Goal: Task Accomplishment & Management: Use online tool/utility

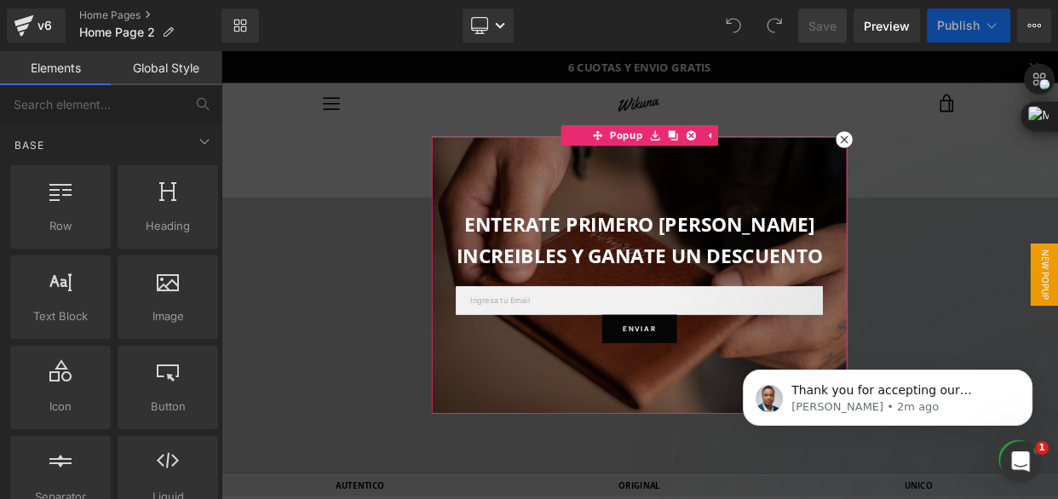
click at [983, 162] on icon at bounding box center [988, 160] width 10 height 10
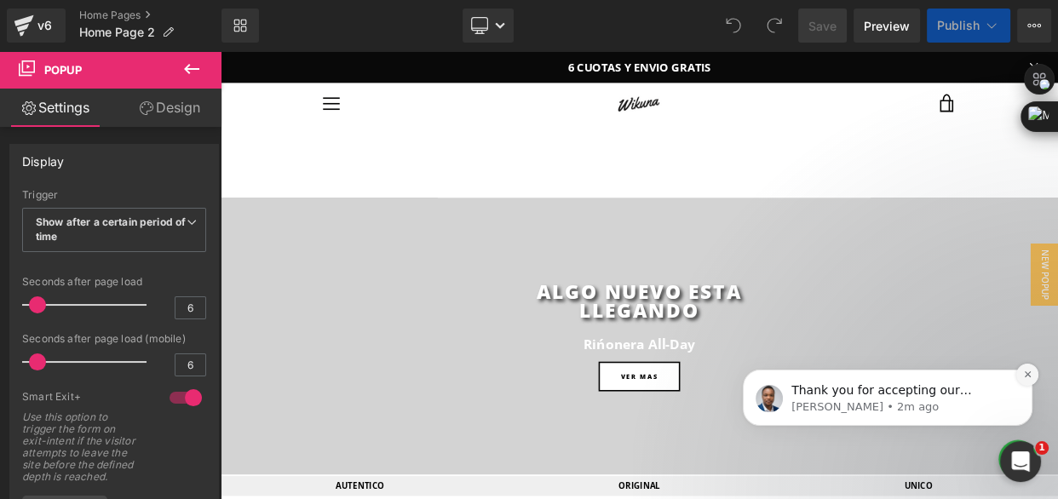
click at [1024, 377] on icon "Dismiss notification" at bounding box center [1027, 374] width 9 height 9
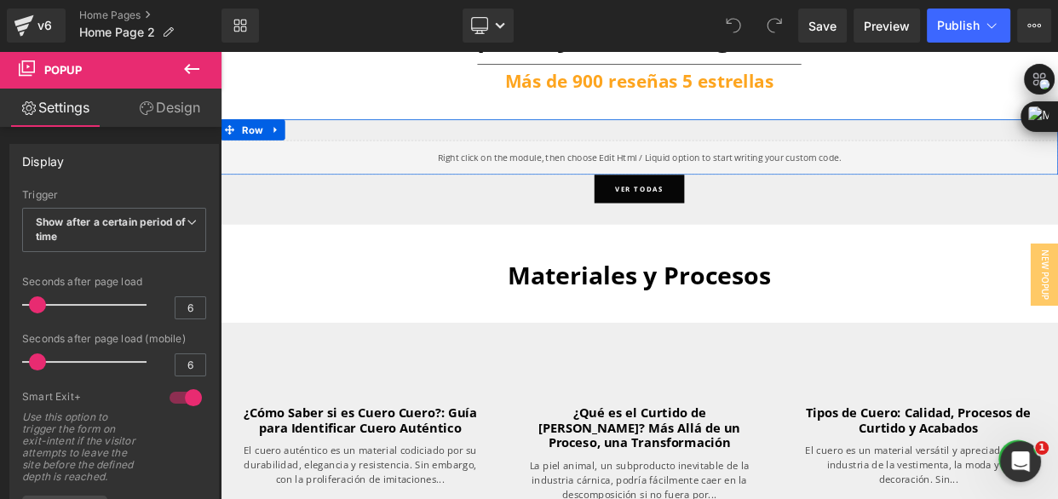
scroll to position [4415, 0]
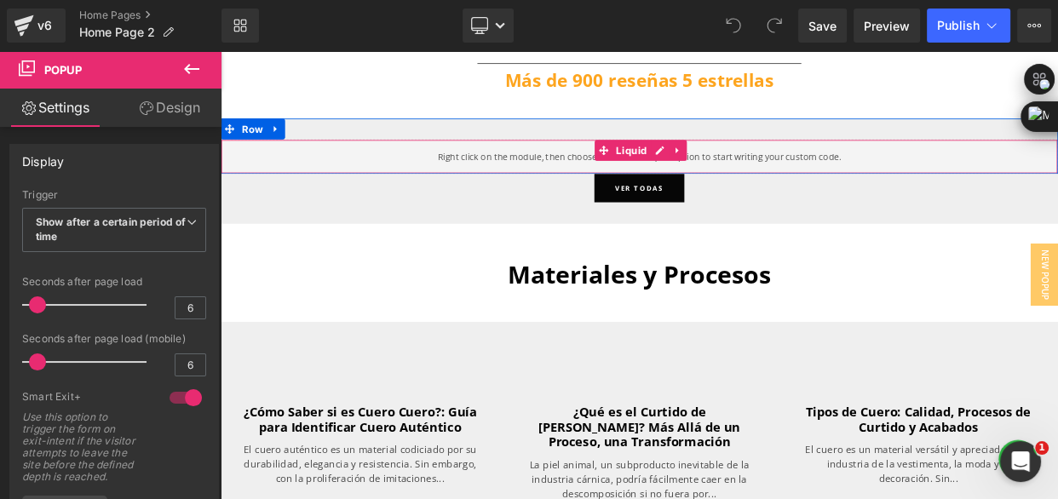
click at [829, 186] on div "Liquid" at bounding box center [736, 181] width 1031 height 43
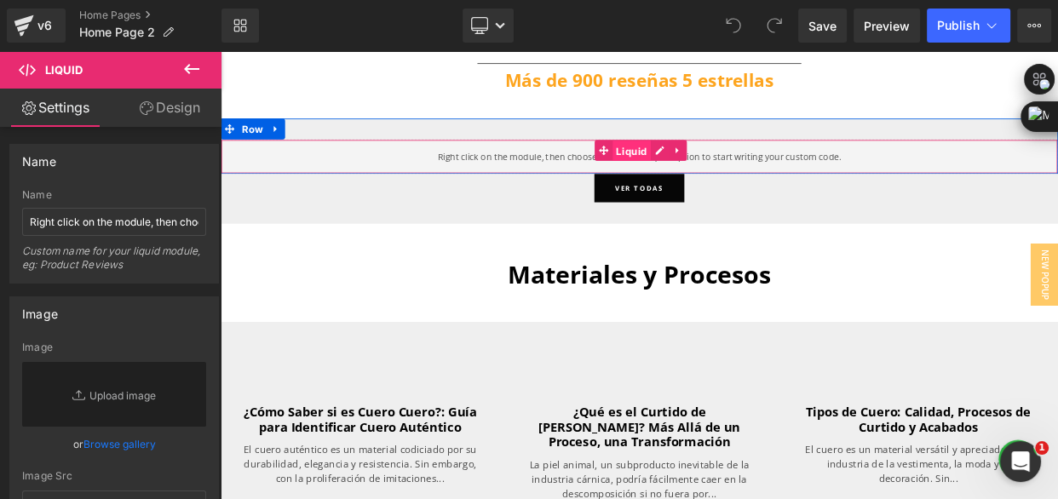
click at [717, 176] on span "Liquid" at bounding box center [727, 175] width 47 height 26
click at [752, 170] on div "Liquid" at bounding box center [736, 181] width 1031 height 43
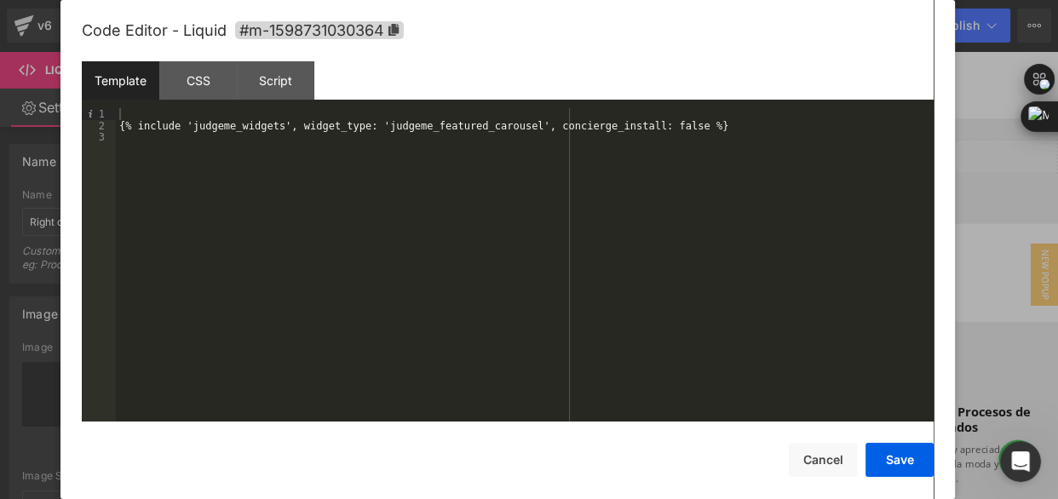
click at [974, 173] on div at bounding box center [529, 249] width 1058 height 499
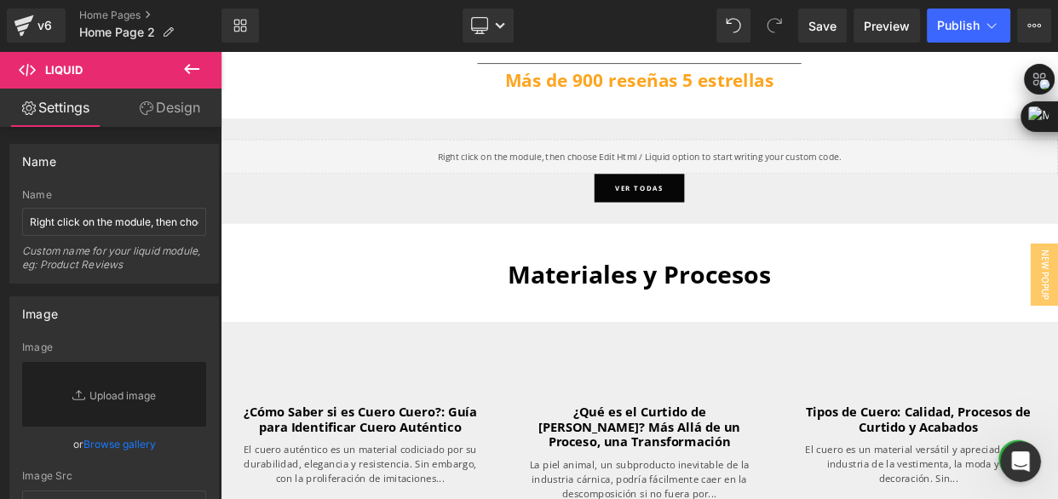
drag, startPoint x: 196, startPoint y: 70, endPoint x: 204, endPoint y: 89, distance: 21.0
click at [195, 70] on icon at bounding box center [191, 69] width 20 height 20
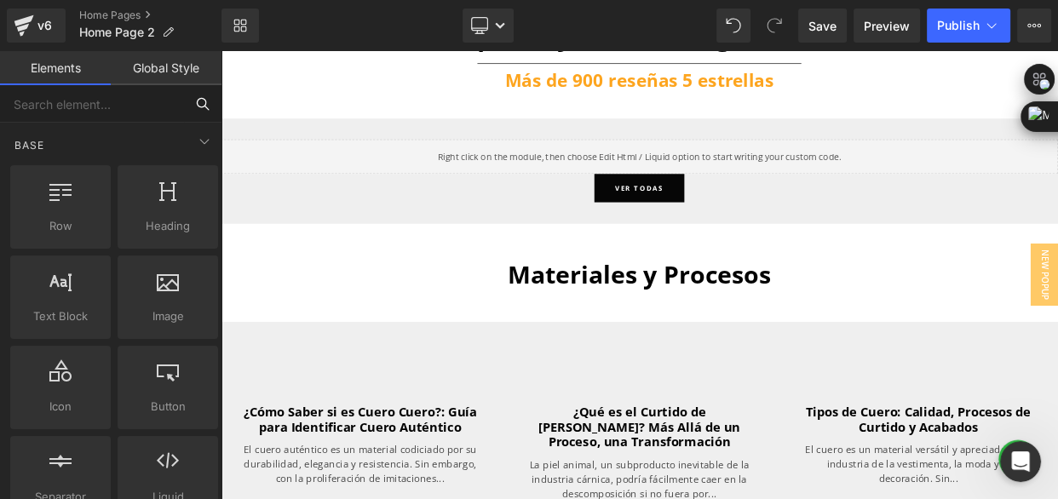
click at [89, 101] on input "text" at bounding box center [92, 103] width 184 height 37
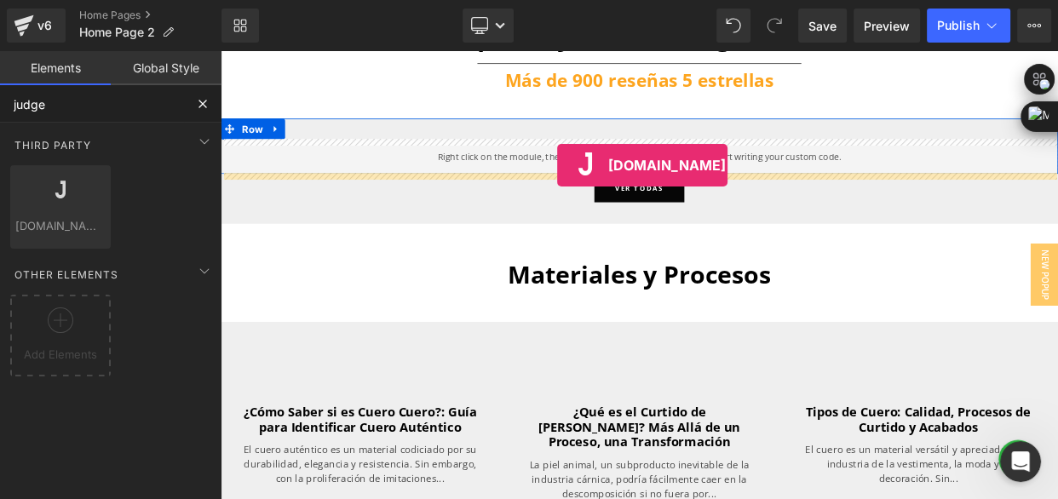
drag, startPoint x: 303, startPoint y: 247, endPoint x: 636, endPoint y: 192, distance: 336.9
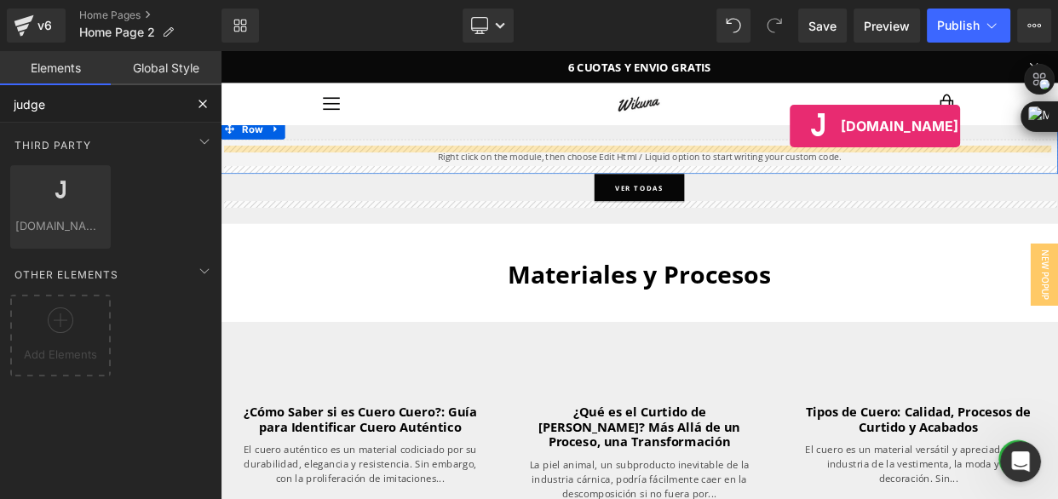
scroll to position [4381, 0]
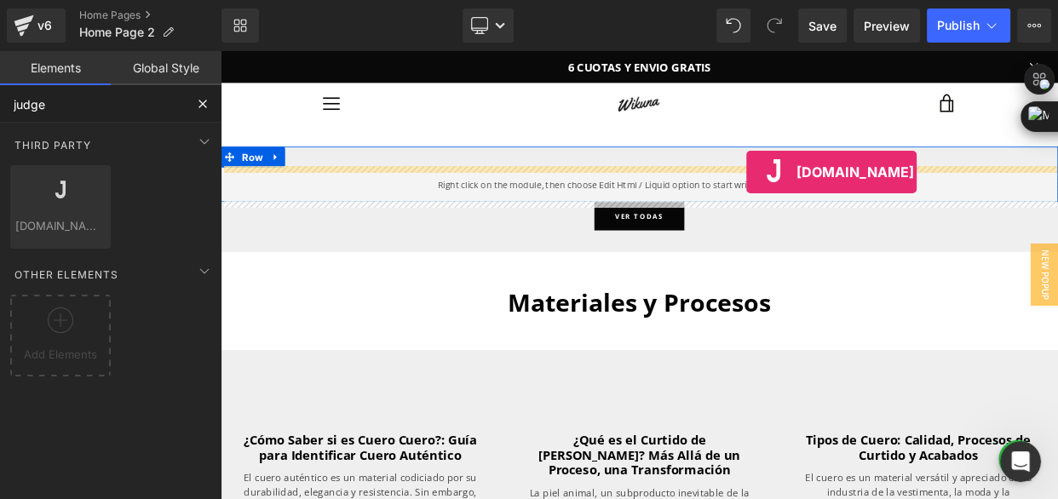
drag, startPoint x: 306, startPoint y: 259, endPoint x: 868, endPoint y: 199, distance: 565.5
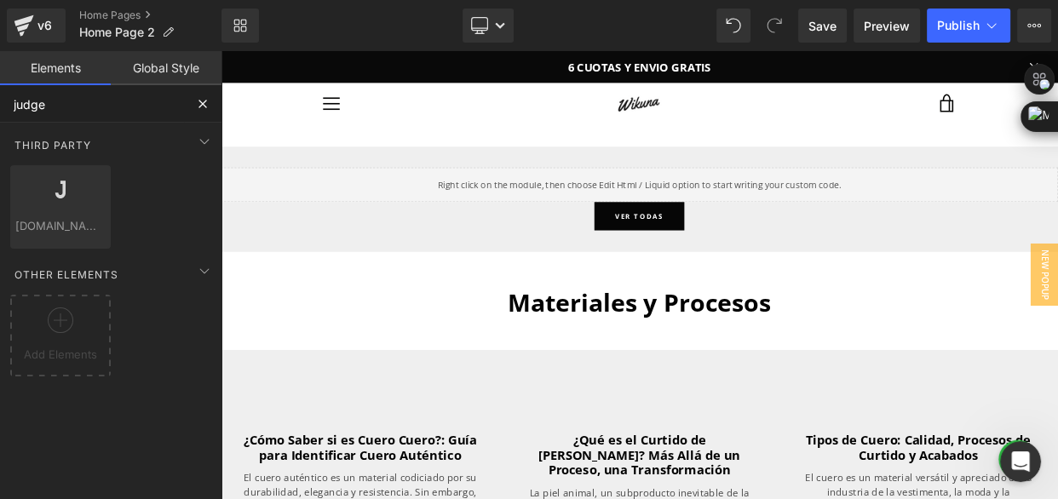
type input "judge"
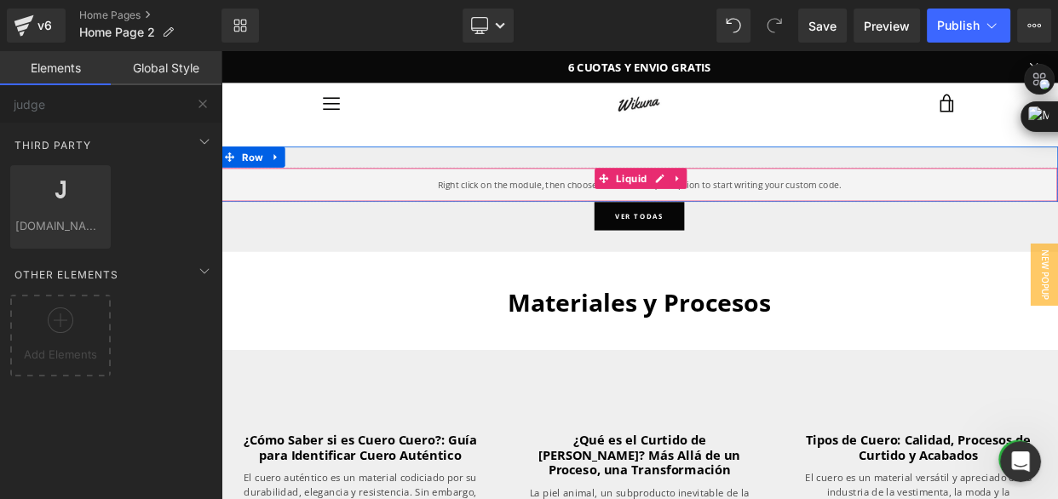
click at [786, 222] on div "Liquid" at bounding box center [736, 215] width 1031 height 43
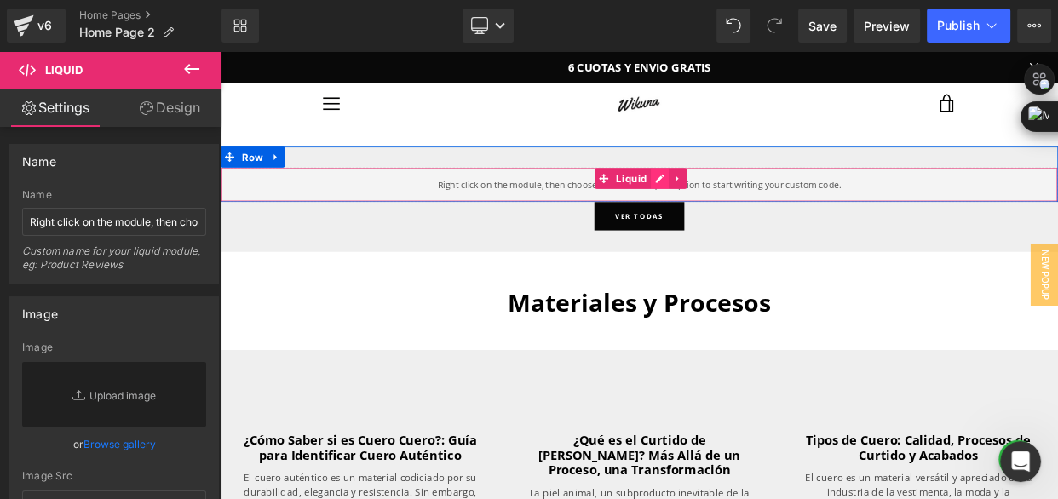
click at [754, 207] on div "Liquid" at bounding box center [736, 215] width 1031 height 43
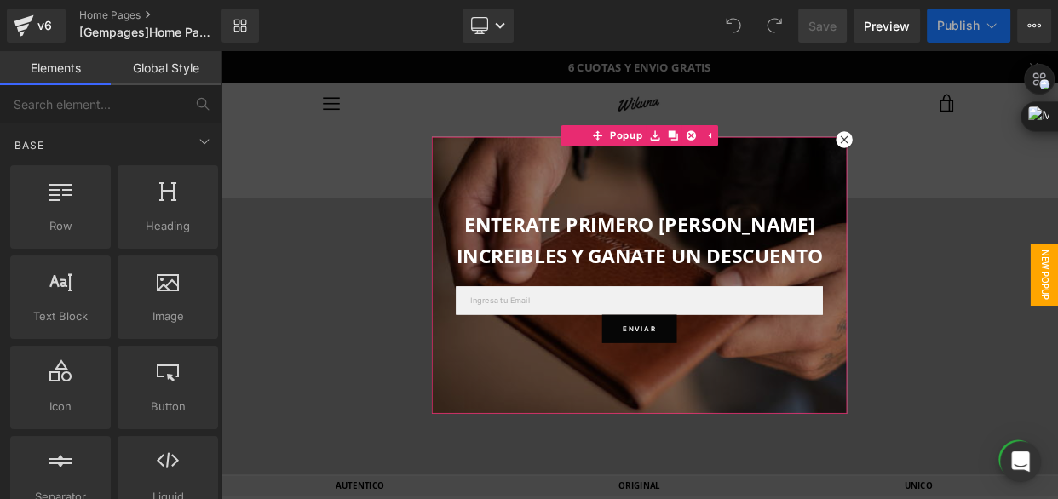
click at [983, 160] on icon at bounding box center [988, 160] width 10 height 10
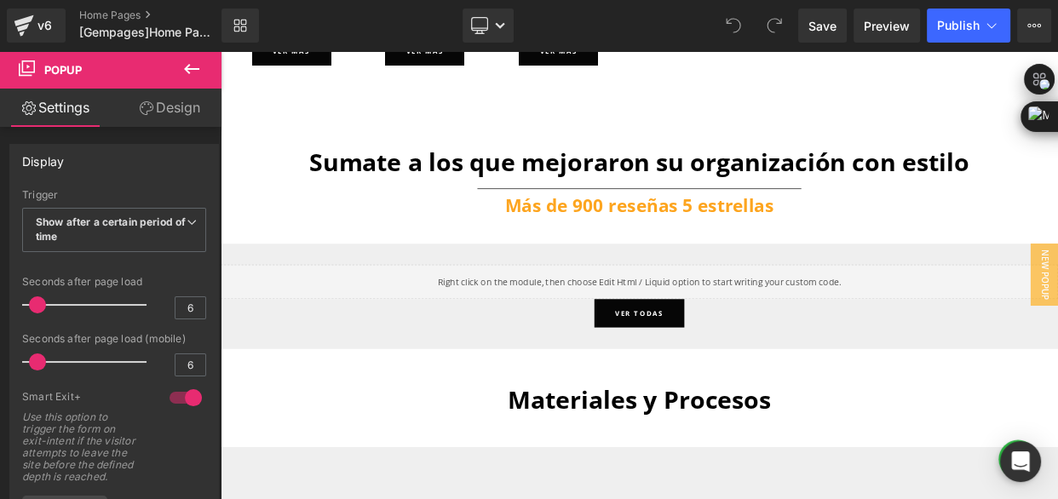
scroll to position [4492, 0]
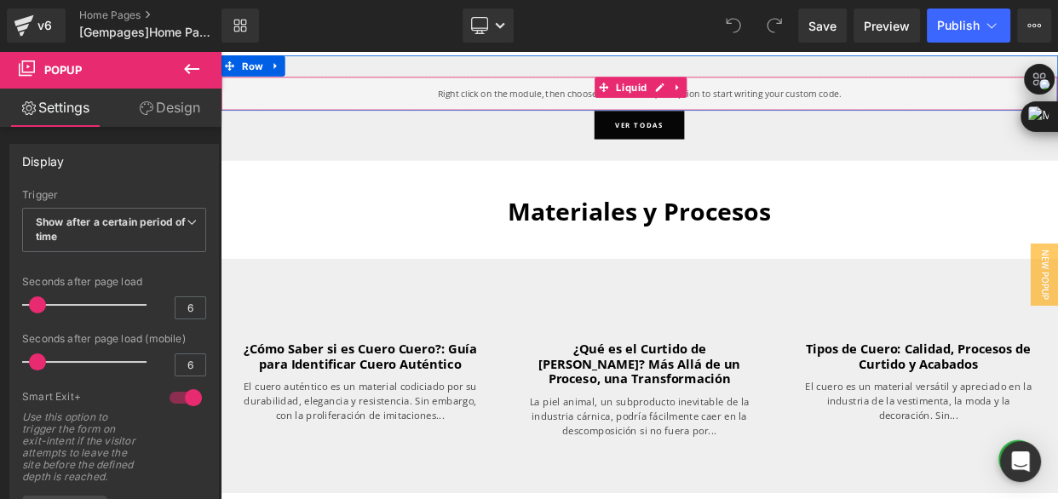
click at [799, 95] on div "Liquid" at bounding box center [736, 104] width 1031 height 43
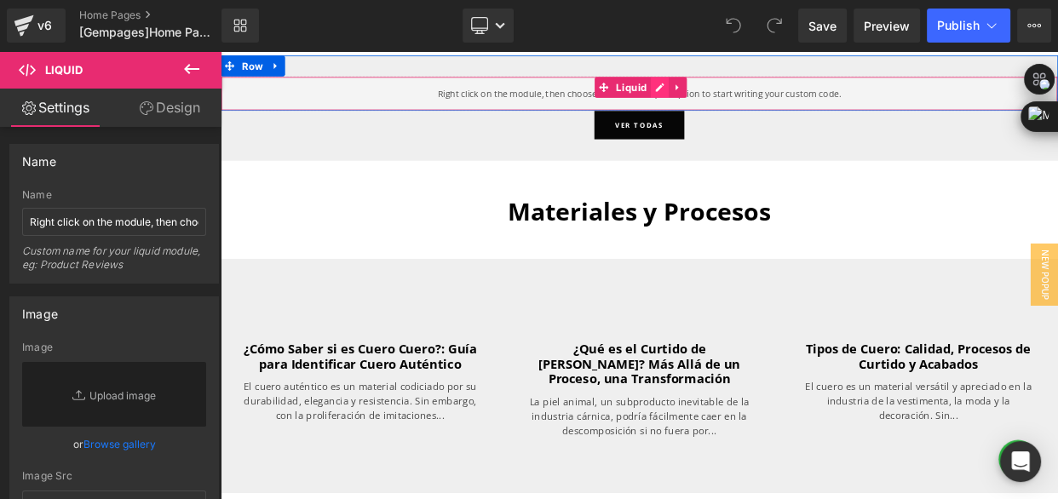
click at [748, 89] on div "Liquid" at bounding box center [736, 104] width 1031 height 43
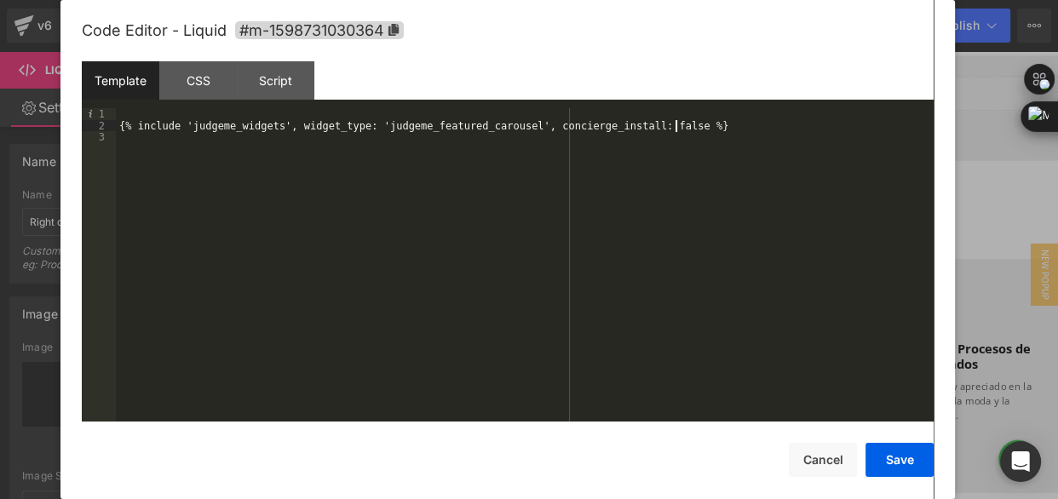
click at [686, 124] on div "{% include 'judgeme_widgets', widget_type: 'judgeme_featured_carousel', concier…" at bounding box center [525, 276] width 818 height 337
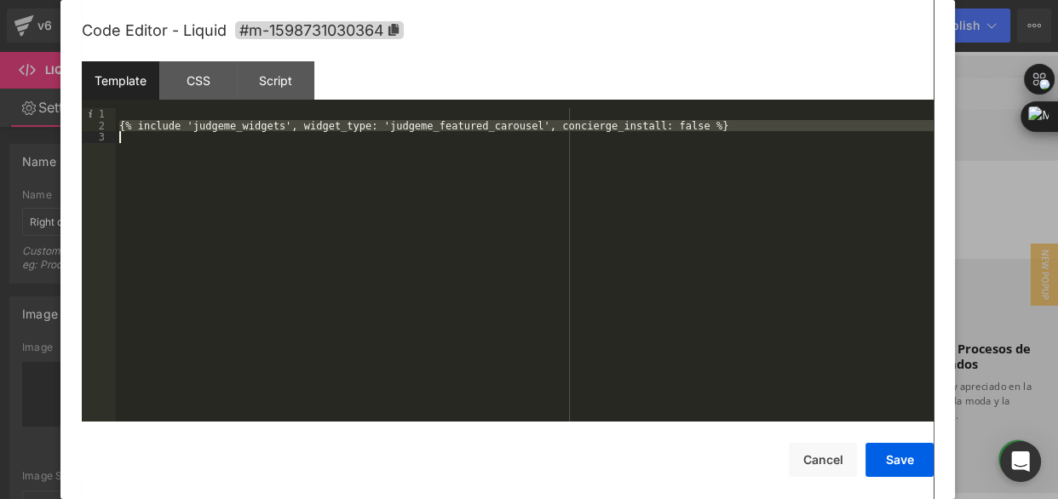
click at [686, 124] on div "{% include 'judgeme_widgets', widget_type: 'judgeme_featured_carousel', concier…" at bounding box center [525, 276] width 818 height 337
click at [598, 153] on div "<!-- {% include 'judgeme_widgets', widget_type: 'judgeme_featured_carousel', co…" at bounding box center [525, 265] width 818 height 314
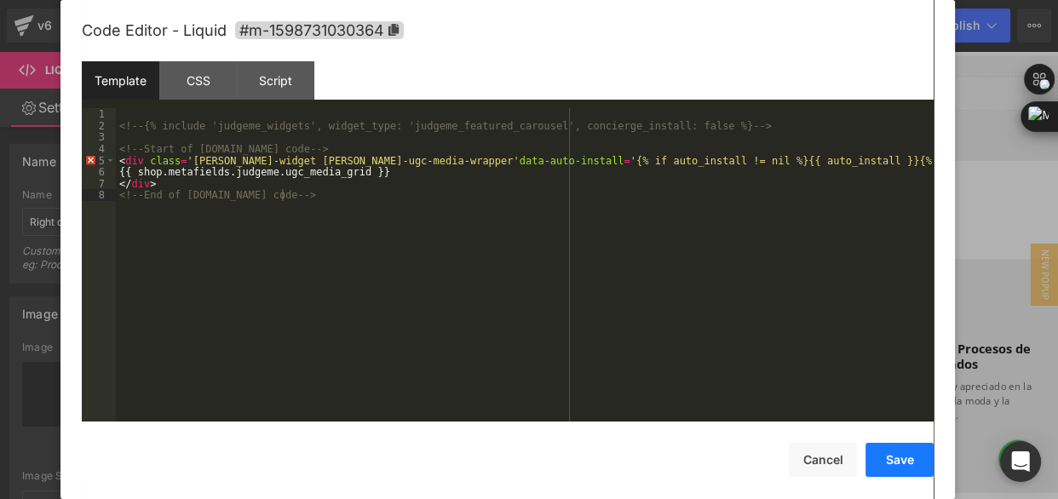
click at [900, 470] on button "Save" at bounding box center [900, 460] width 68 height 34
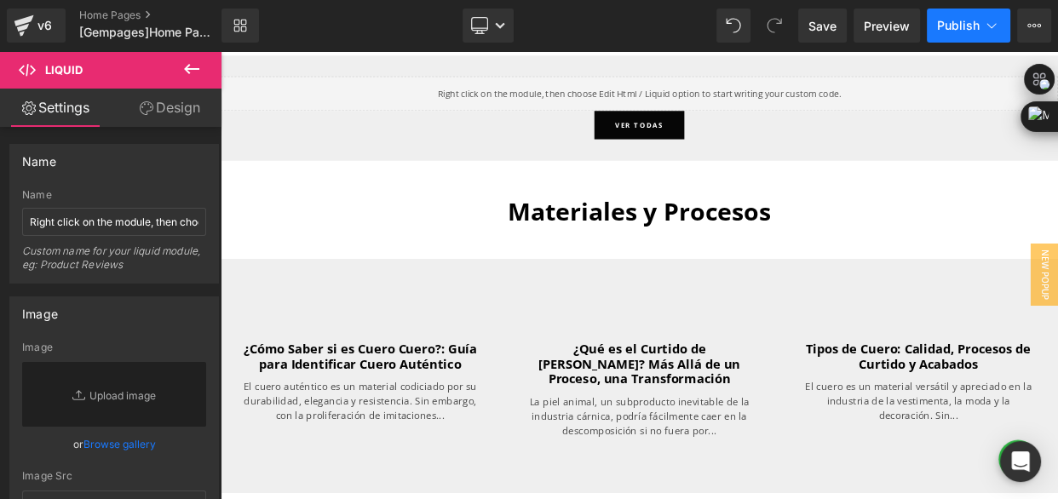
click at [960, 26] on span "Publish" at bounding box center [958, 26] width 43 height 14
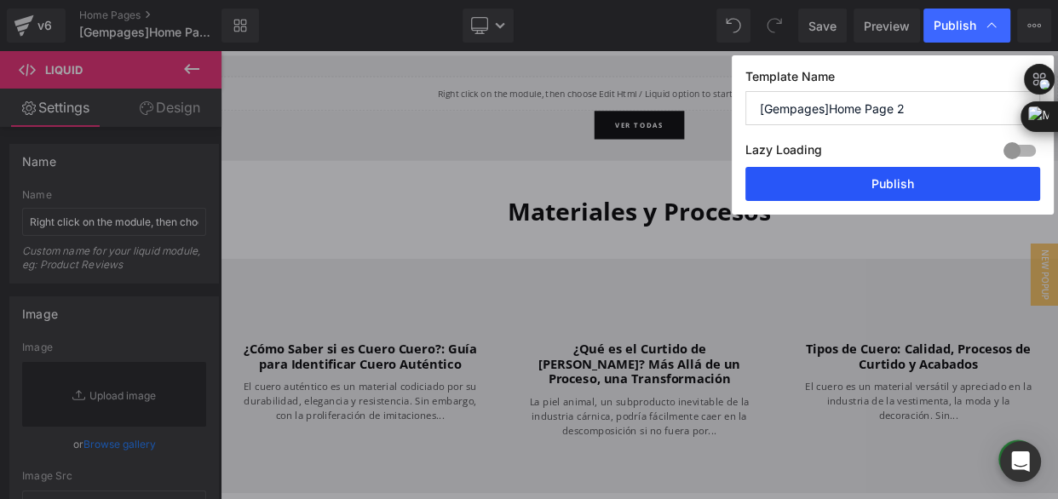
click at [916, 177] on button "Publish" at bounding box center [893, 184] width 295 height 34
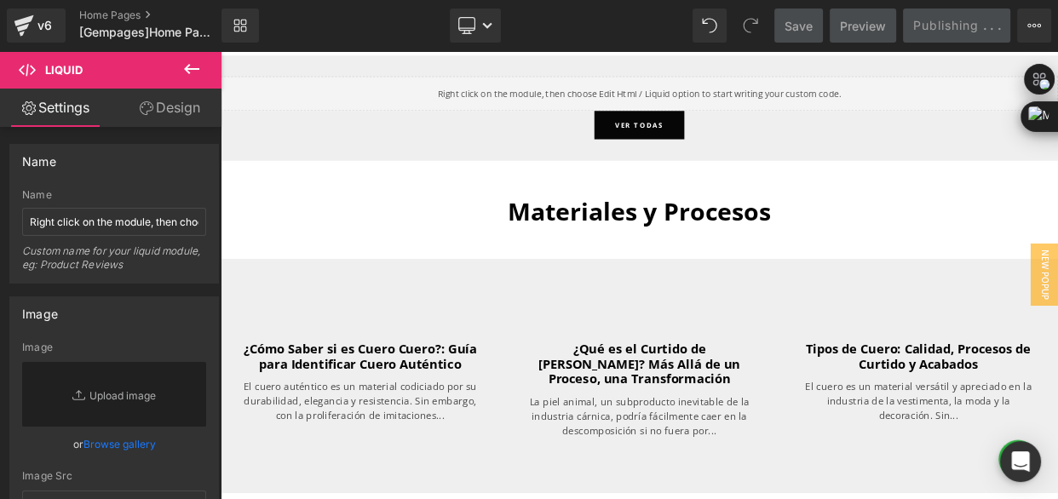
scroll to position [4337, 0]
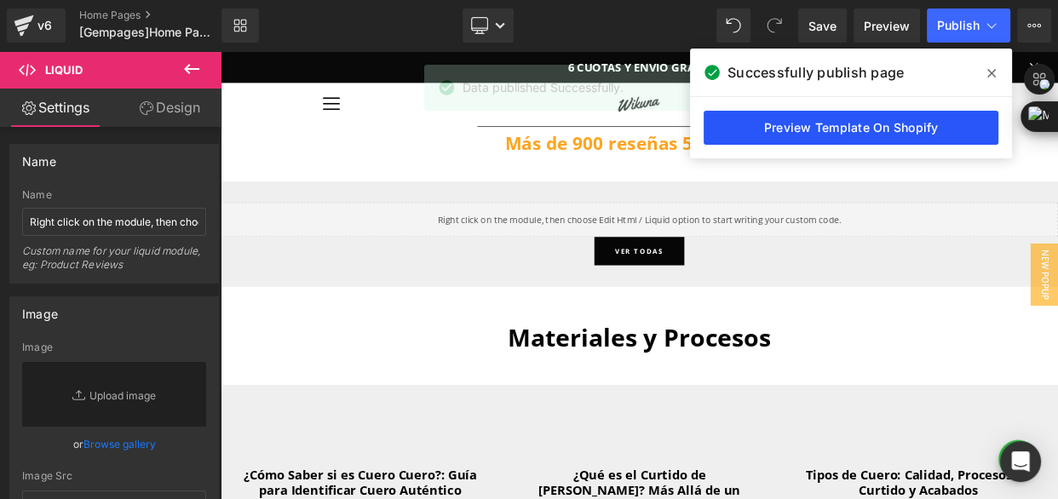
click at [783, 127] on link "Preview Template On Shopify" at bounding box center [851, 128] width 295 height 34
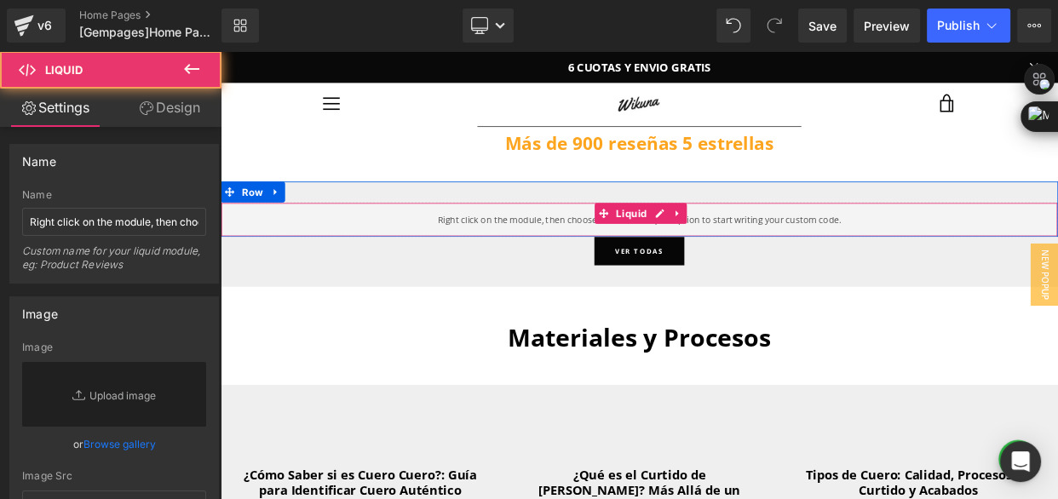
click at [820, 254] on div "Liquid" at bounding box center [736, 259] width 1031 height 43
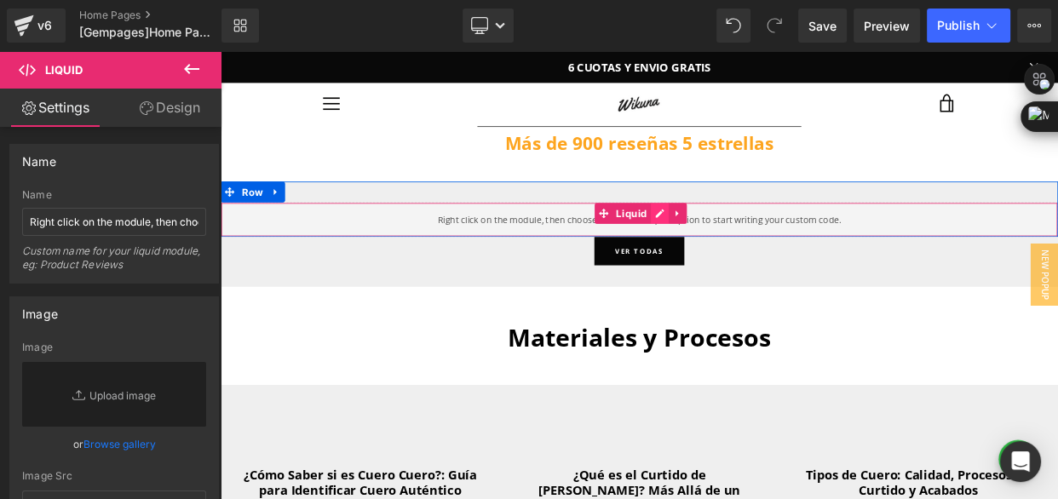
click at [749, 251] on div "Liquid" at bounding box center [736, 259] width 1031 height 43
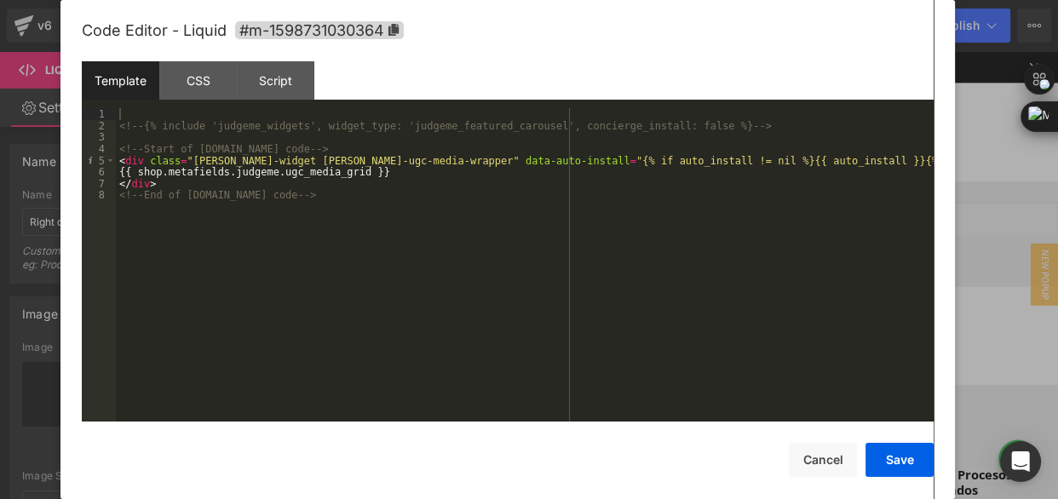
click at [773, 231] on div "<!-- {% include 'judgeme_widgets', widget_type: 'judgeme_featured_carousel', co…" at bounding box center [525, 276] width 818 height 337
click at [886, 469] on button "Save" at bounding box center [900, 460] width 68 height 34
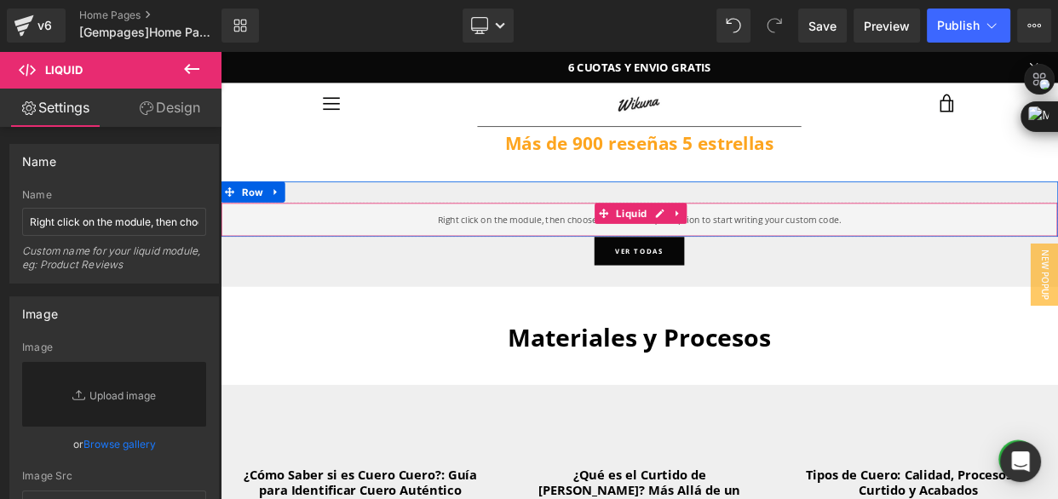
click at [603, 257] on div "Liquid" at bounding box center [736, 259] width 1031 height 43
click at [748, 246] on div "Liquid" at bounding box center [736, 259] width 1031 height 43
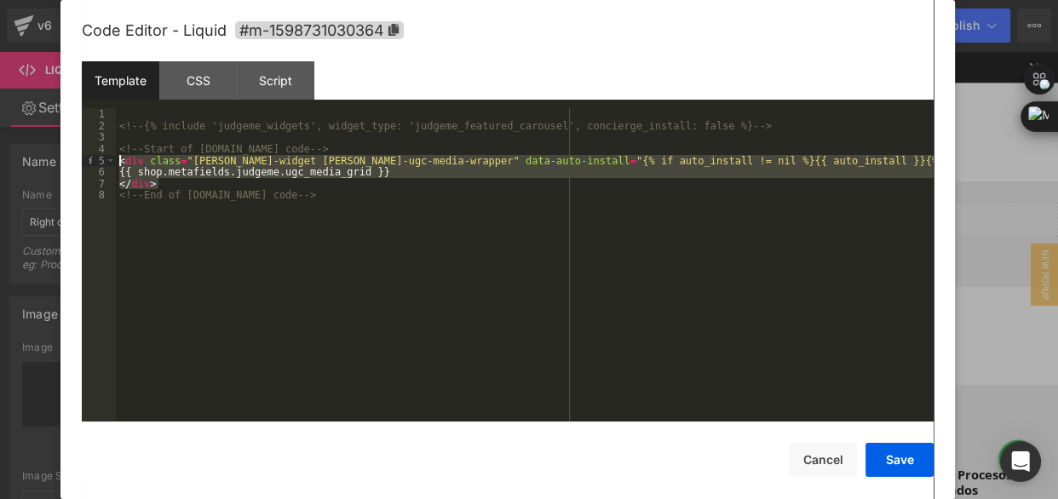
drag, startPoint x: 403, startPoint y: 179, endPoint x: 120, endPoint y: 158, distance: 283.7
click at [120, 158] on div "<!-- {% include 'judgeme_widgets', widget_type: 'judgeme_featured_carousel', co…" at bounding box center [525, 276] width 818 height 337
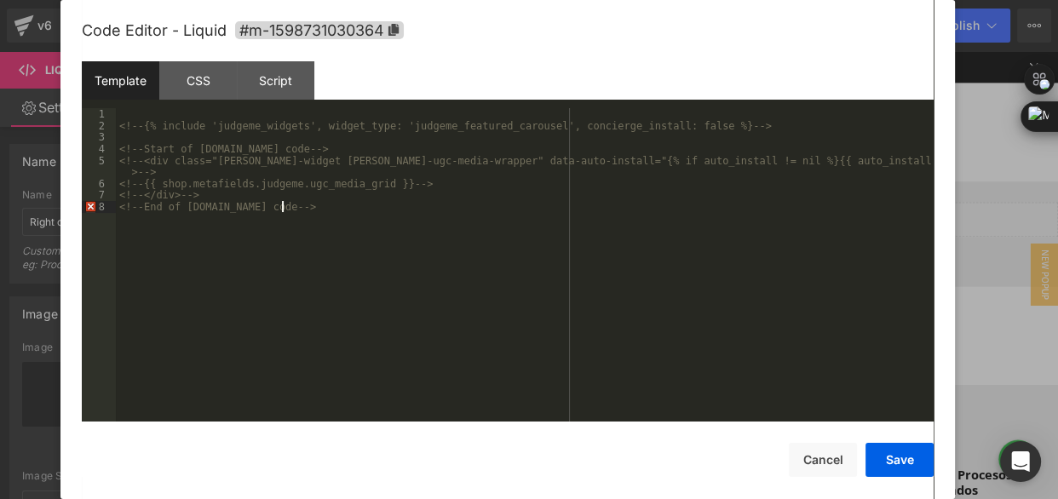
click at [389, 216] on div "<!-- {% include 'judgeme_widgets', widget_type: 'judgeme_featured_carousel', co…" at bounding box center [525, 276] width 818 height 337
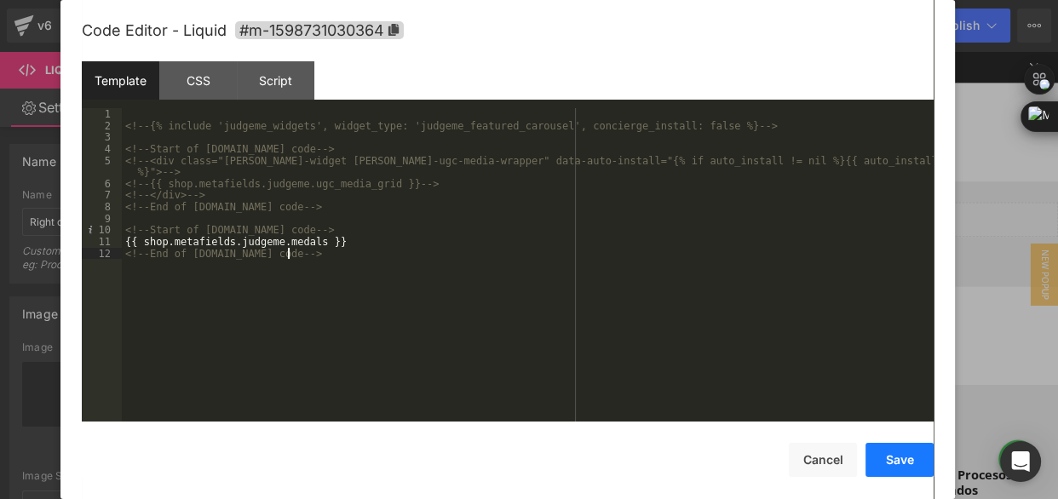
click at [905, 461] on button "Save" at bounding box center [900, 460] width 68 height 34
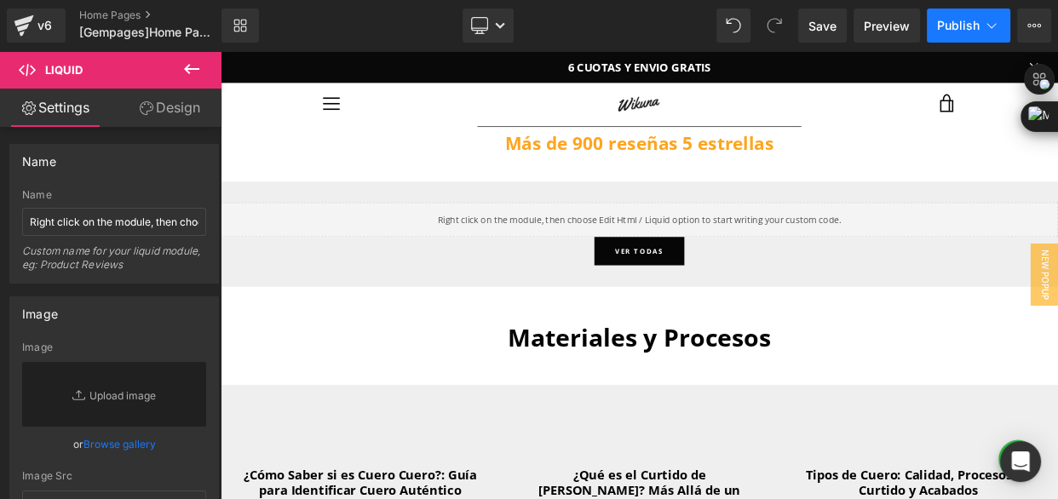
click at [973, 28] on span "Publish" at bounding box center [958, 26] width 43 height 14
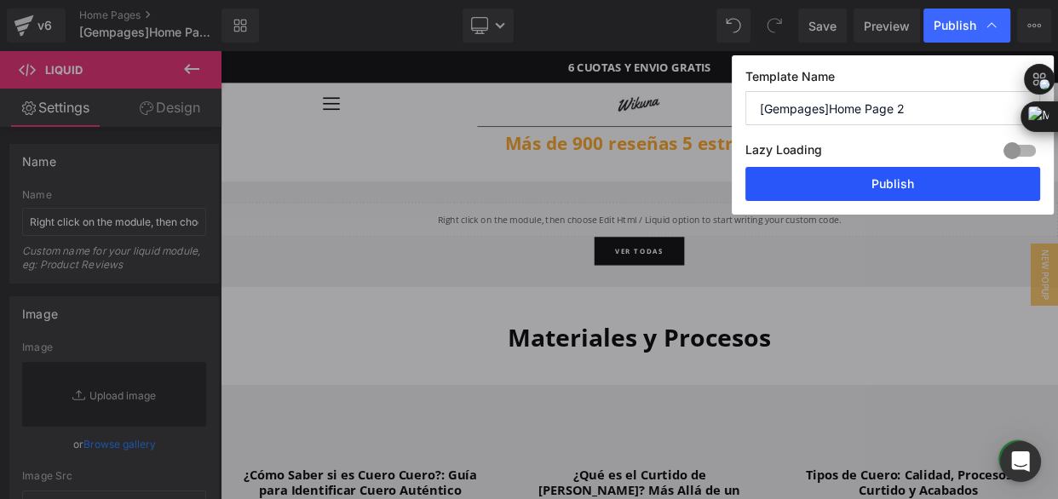
click at [928, 186] on button "Publish" at bounding box center [893, 184] width 295 height 34
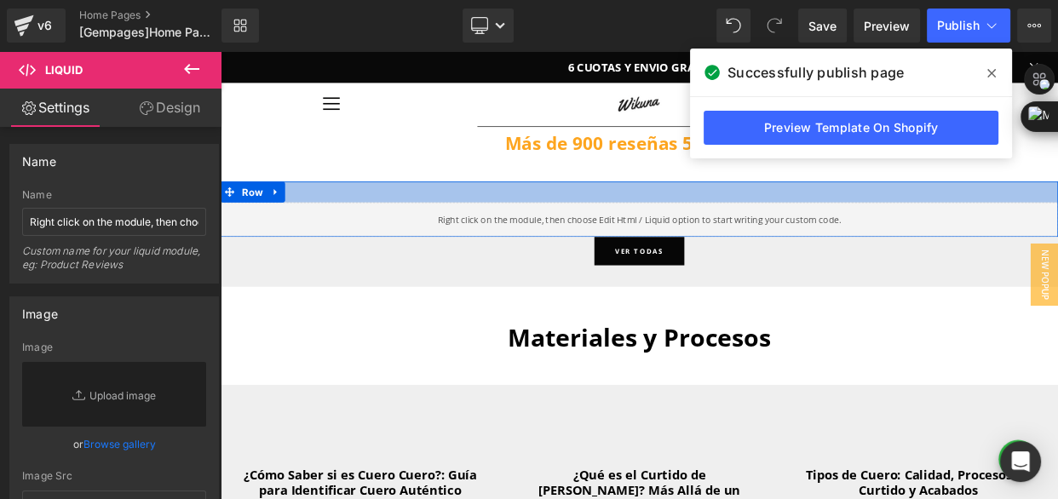
drag, startPoint x: 907, startPoint y: 55, endPoint x: 1086, endPoint y: 199, distance: 229.6
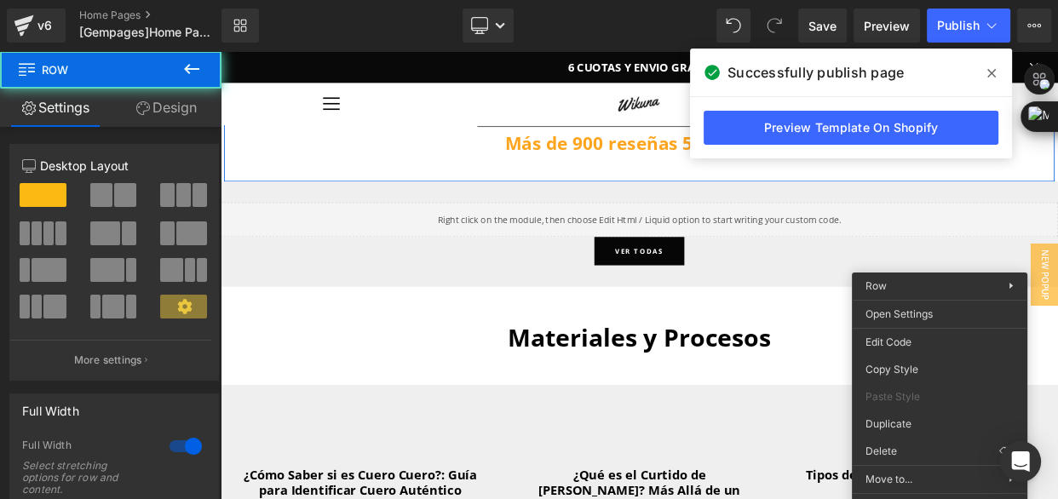
scroll to position [4260, 0]
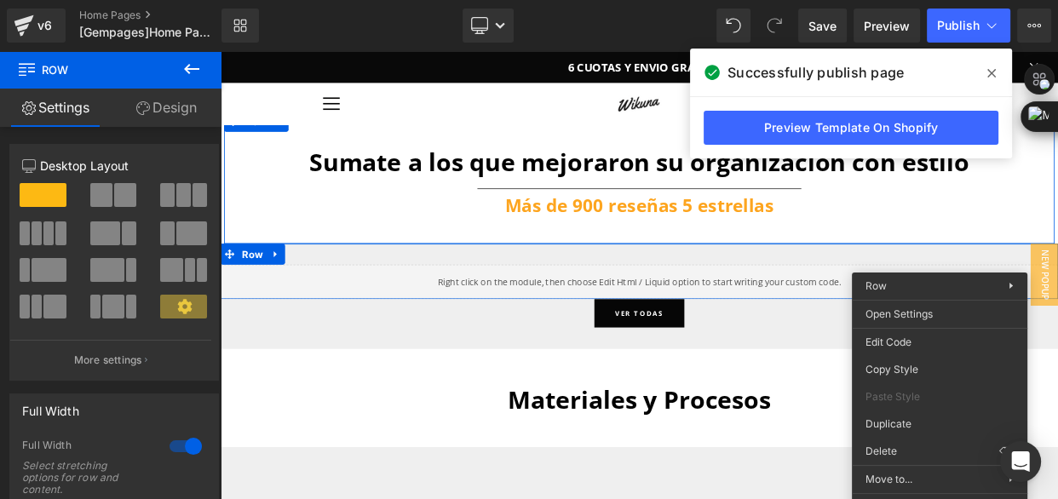
click at [750, 328] on div "Liquid" at bounding box center [736, 335] width 1031 height 43
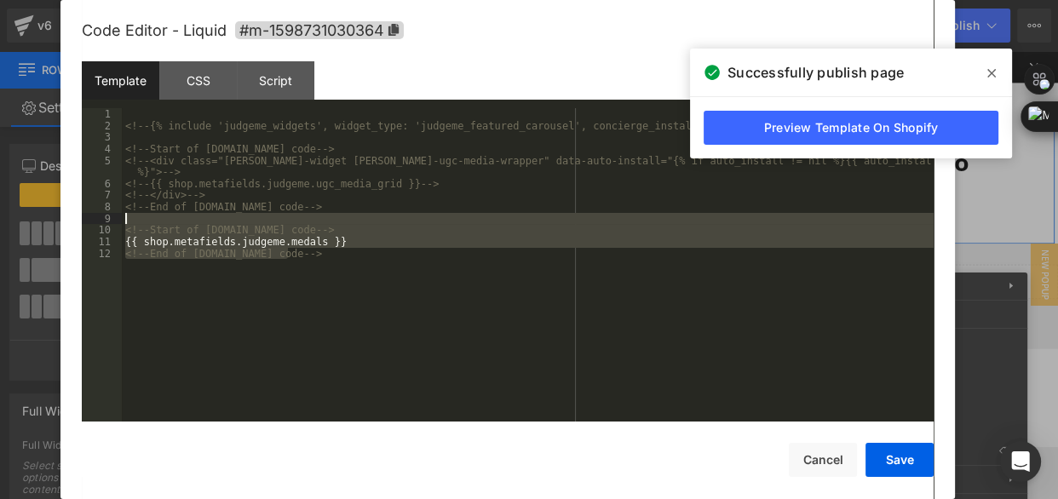
drag, startPoint x: 322, startPoint y: 257, endPoint x: 119, endPoint y: 222, distance: 205.8
click at [119, 222] on pre "1 2 3 4 5 6 7 8 9 10 11 12 <!-- {% include 'judgeme_widgets', widget_type: 'jud…" at bounding box center [508, 265] width 852 height 314
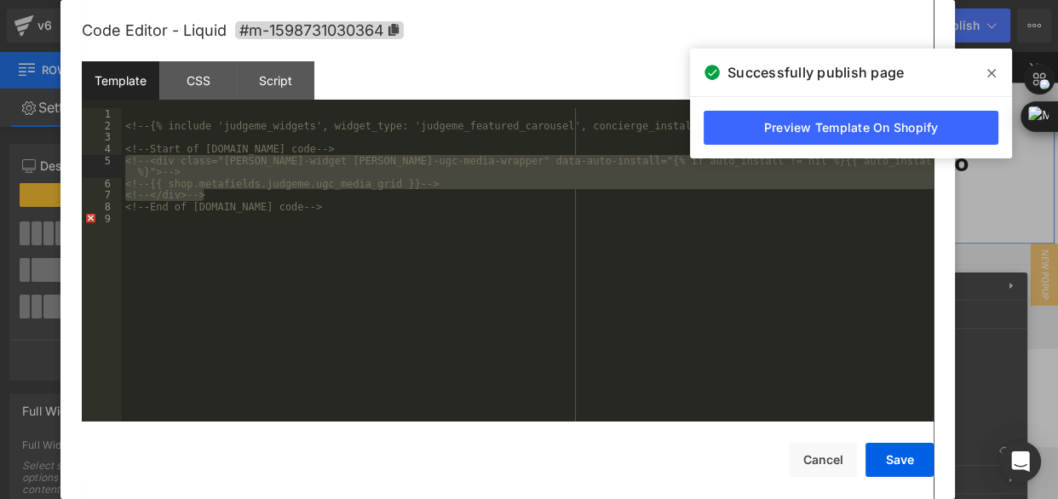
drag, startPoint x: 239, startPoint y: 195, endPoint x: 128, endPoint y: 162, distance: 115.6
click at [128, 162] on div "<!-- {% include 'judgeme_widgets', widget_type: 'judgeme_featured_carousel', co…" at bounding box center [528, 276] width 812 height 337
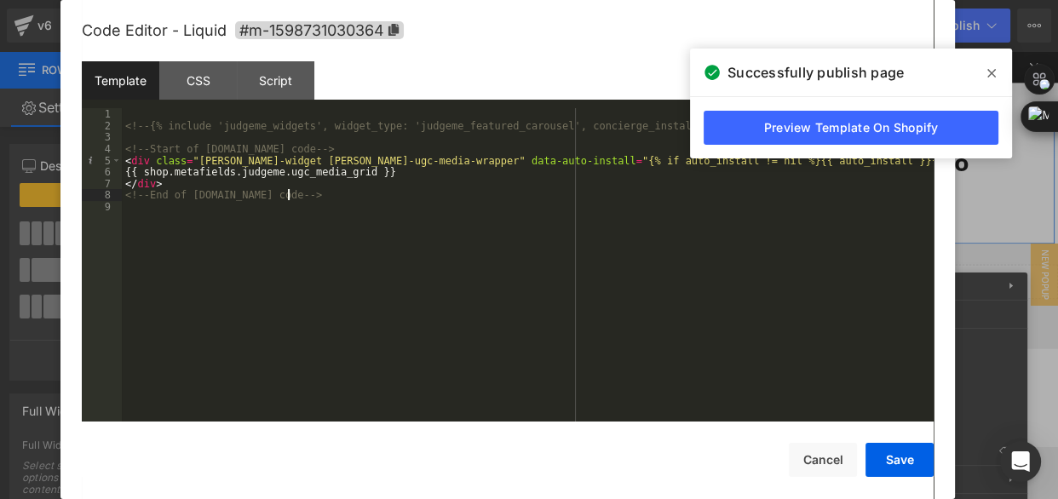
click at [426, 193] on div "<!-- {% include 'judgeme_widgets', widget_type: 'judgeme_featured_carousel', co…" at bounding box center [528, 276] width 812 height 337
click at [895, 460] on button "Save" at bounding box center [900, 460] width 68 height 34
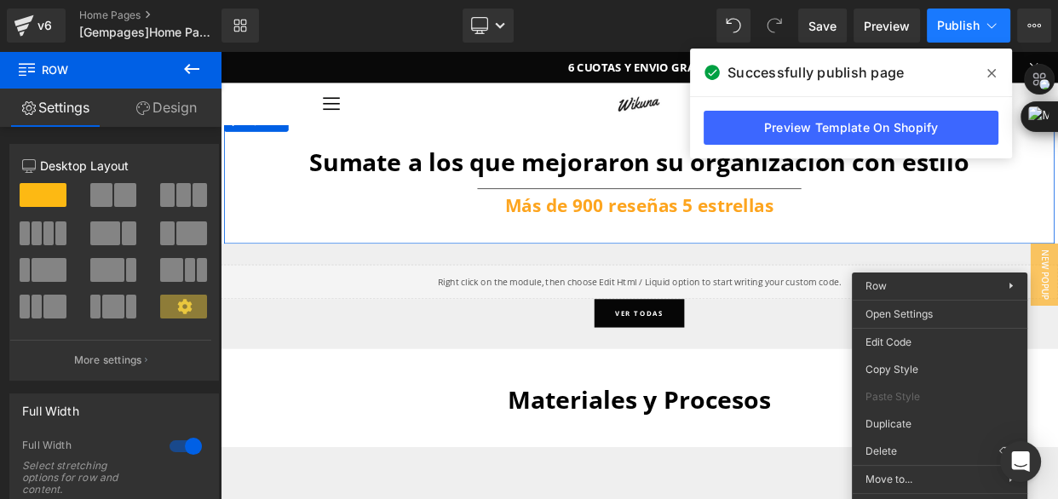
click at [963, 15] on button "Publish" at bounding box center [969, 26] width 84 height 34
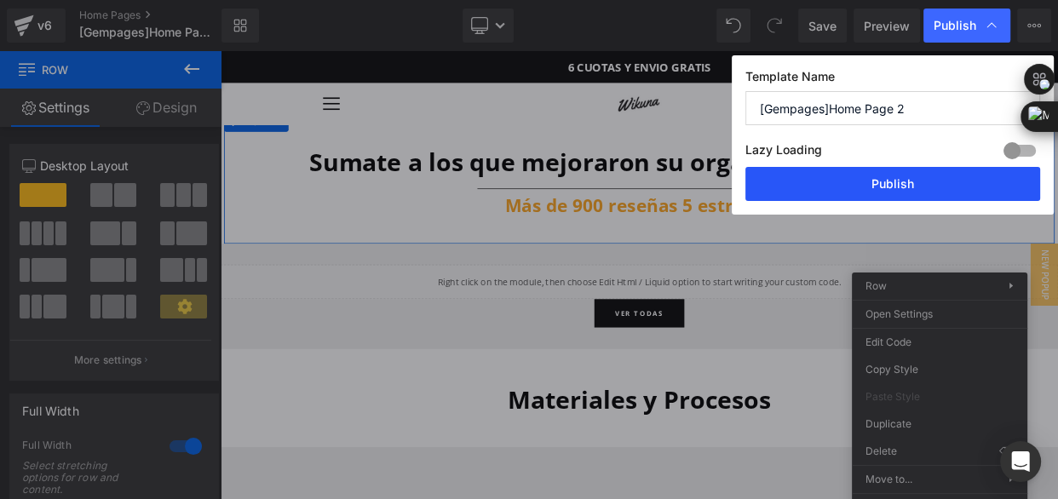
click at [872, 182] on button "Publish" at bounding box center [893, 184] width 295 height 34
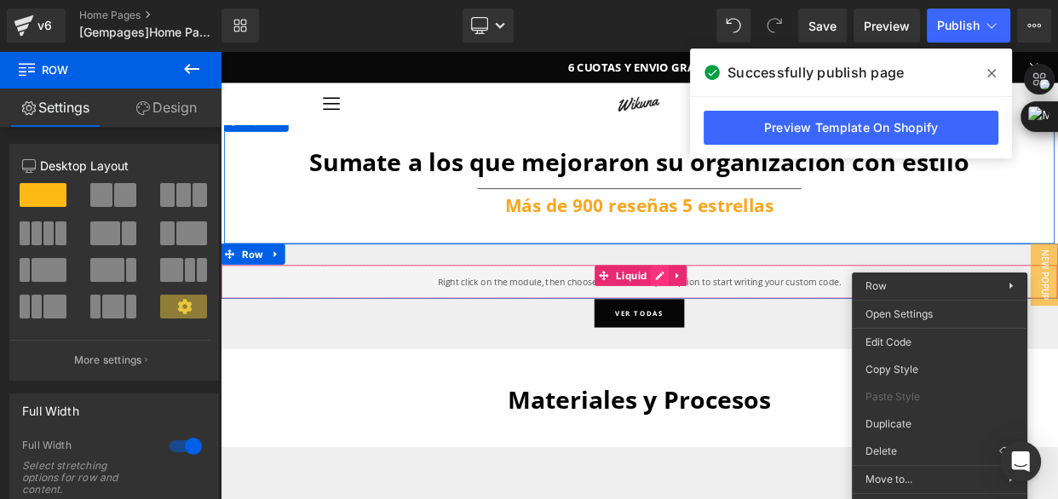
click at [757, 328] on div "Liquid" at bounding box center [736, 335] width 1031 height 43
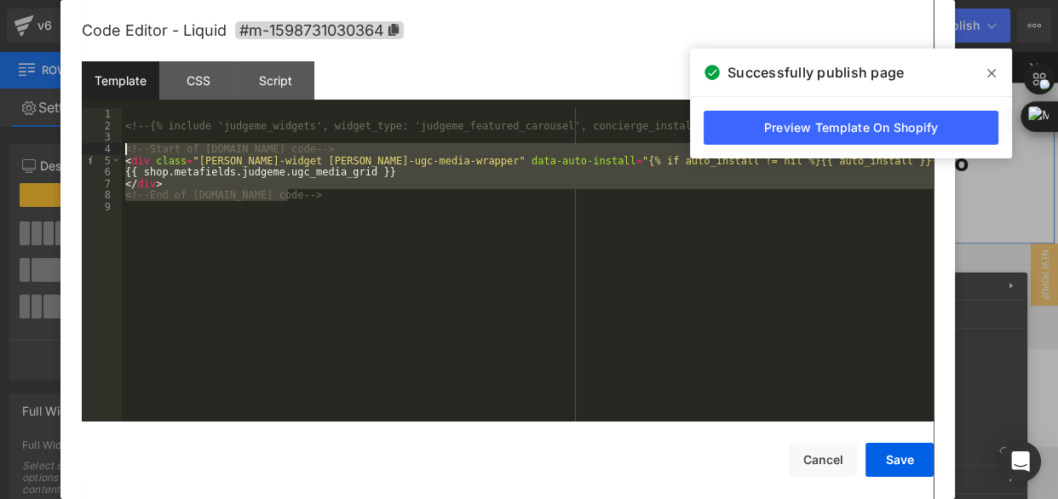
drag, startPoint x: 307, startPoint y: 200, endPoint x: 119, endPoint y: 151, distance: 193.9
click at [119, 151] on pre "1 2 3 4 5 6 7 8 9 <!-- {% include 'judgeme_widgets', widget_type: 'judgeme_feat…" at bounding box center [508, 265] width 852 height 314
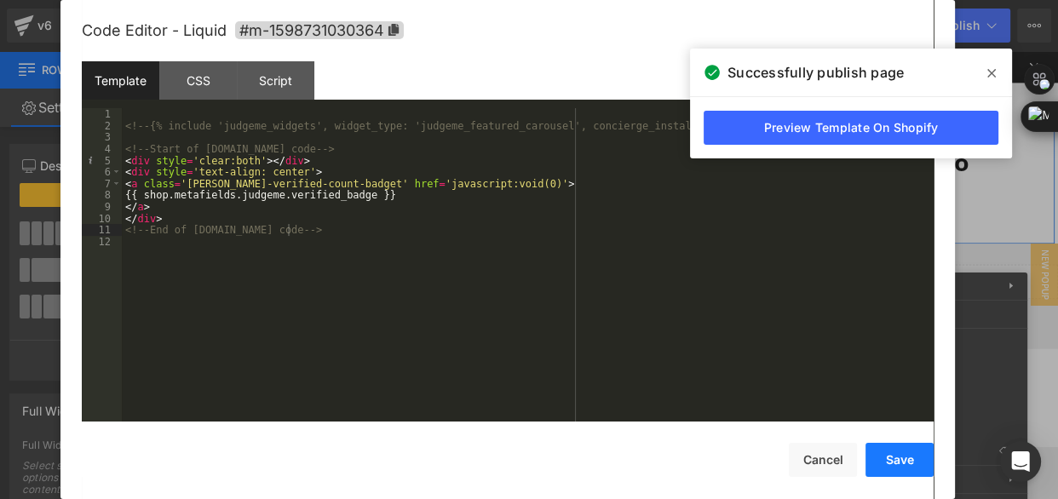
click at [901, 465] on button "Save" at bounding box center [900, 460] width 68 height 34
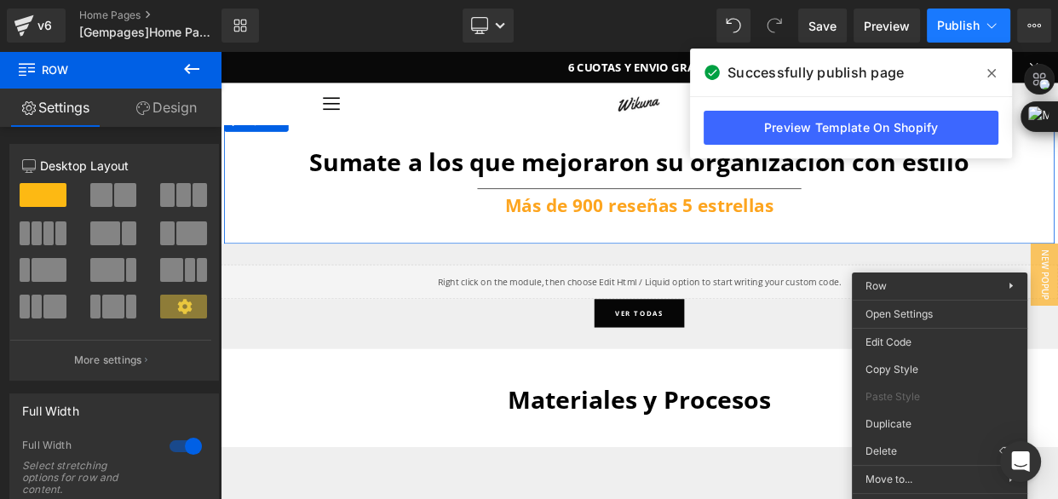
click at [975, 24] on span "Publish" at bounding box center [958, 26] width 43 height 14
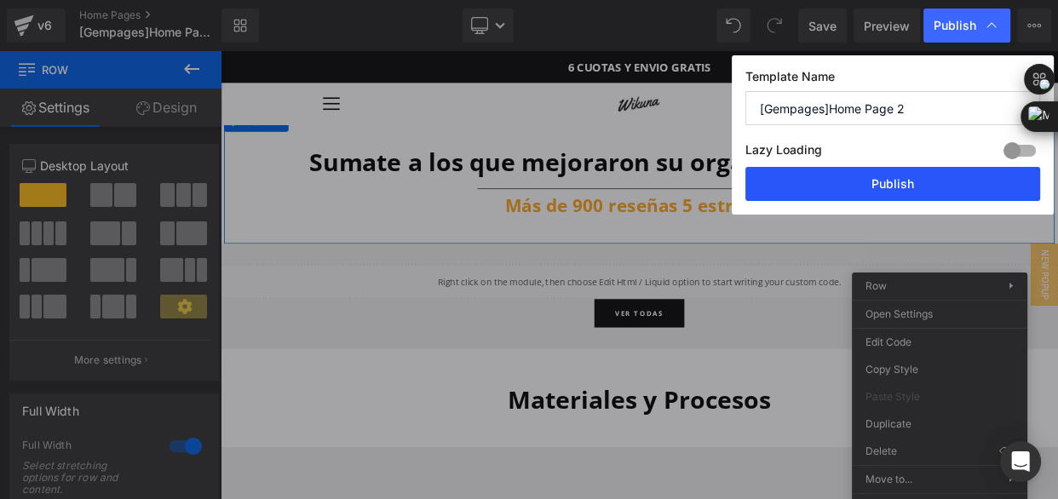
click at [934, 191] on button "Publish" at bounding box center [893, 184] width 295 height 34
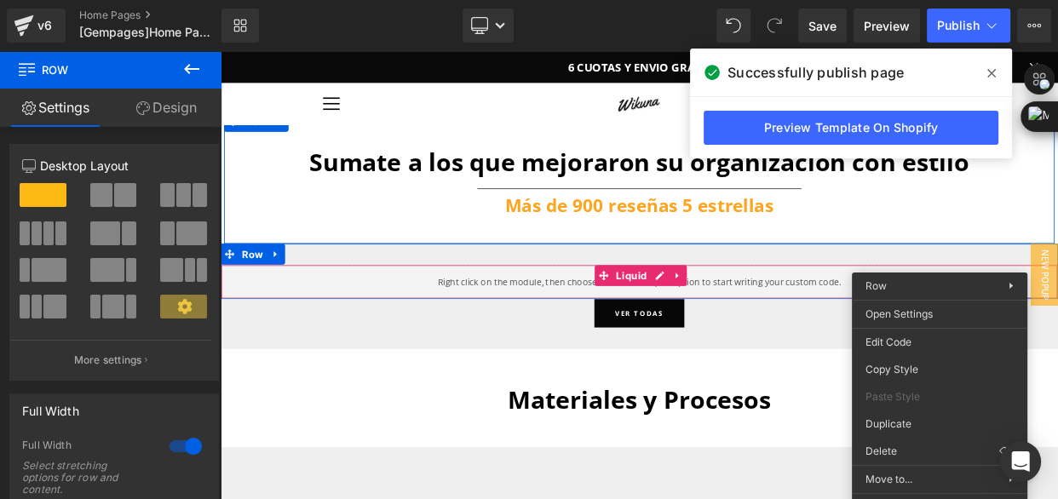
click at [752, 326] on div "Liquid" at bounding box center [736, 335] width 1031 height 43
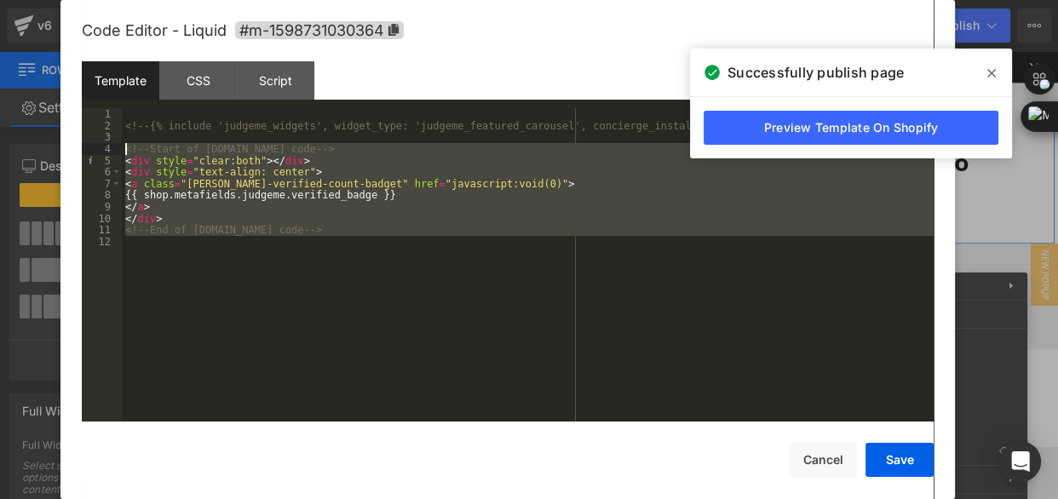
drag, startPoint x: 130, startPoint y: 226, endPoint x: 117, endPoint y: 153, distance: 73.7
click at [117, 153] on pre "1 2 3 4 5 6 7 8 9 10 11 12 <!-- {% include 'judgeme_widgets', widget_type: 'jud…" at bounding box center [508, 265] width 852 height 314
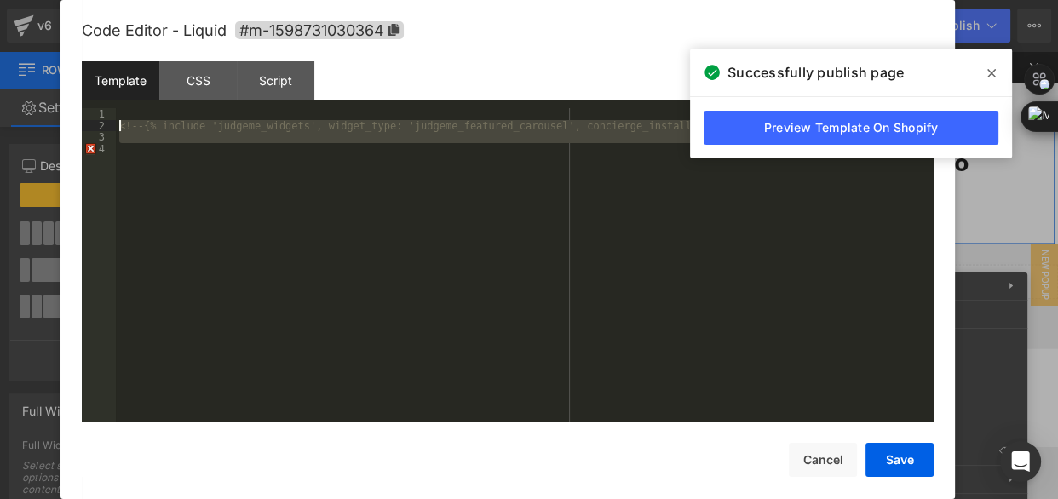
drag, startPoint x: 141, startPoint y: 150, endPoint x: 118, endPoint y: 127, distance: 33.1
click at [118, 127] on div "<!-- {% include 'judgeme_widgets', widget_type: 'judgeme_featured_carousel', co…" at bounding box center [525, 276] width 818 height 337
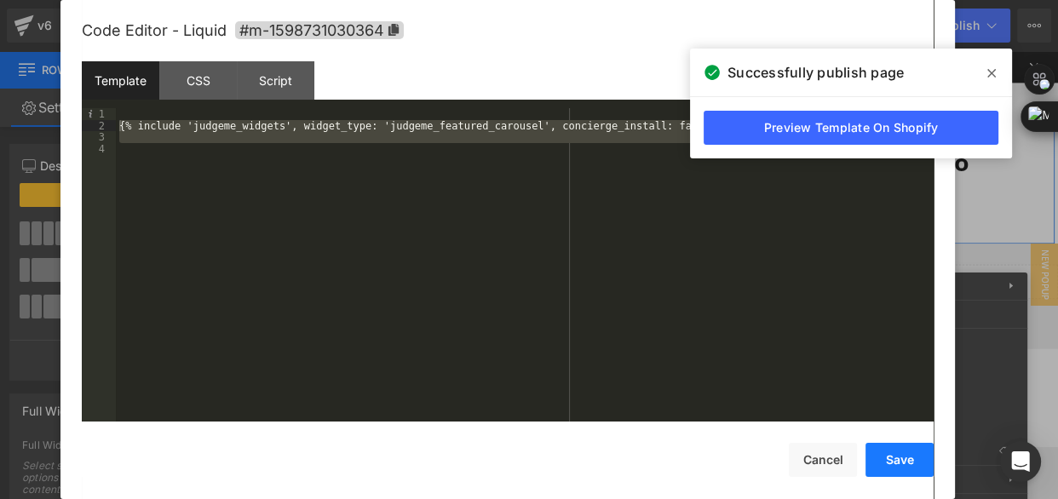
click at [895, 465] on button "Save" at bounding box center [900, 460] width 68 height 34
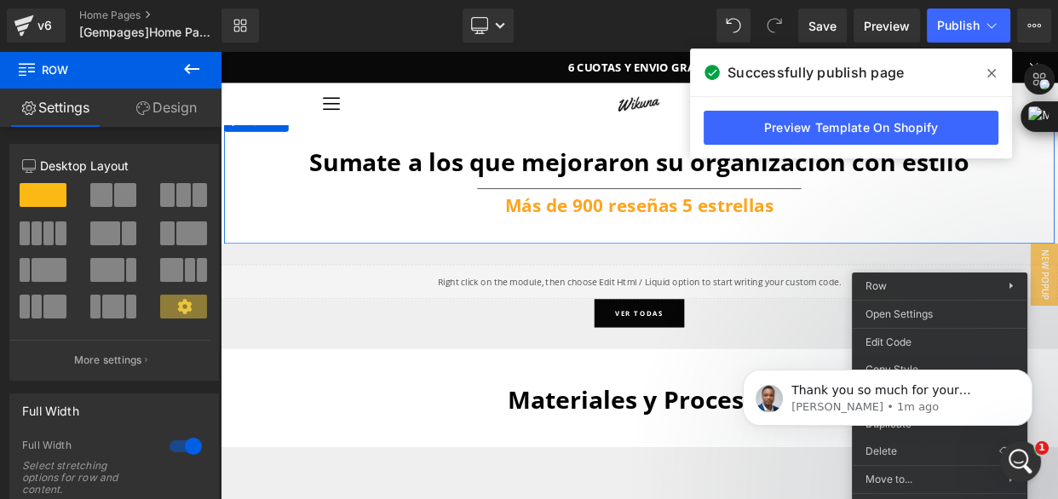
scroll to position [0, 0]
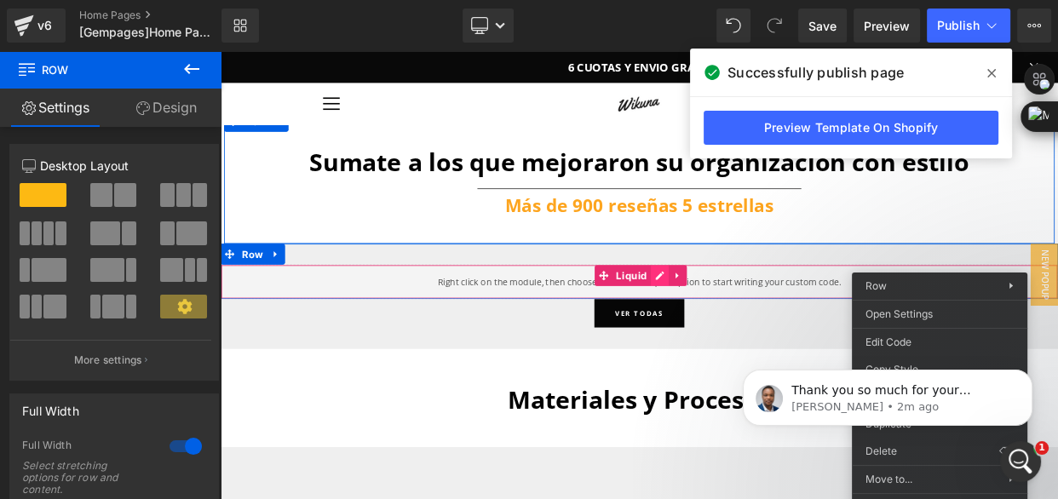
click at [750, 325] on div "Liquid" at bounding box center [736, 335] width 1031 height 43
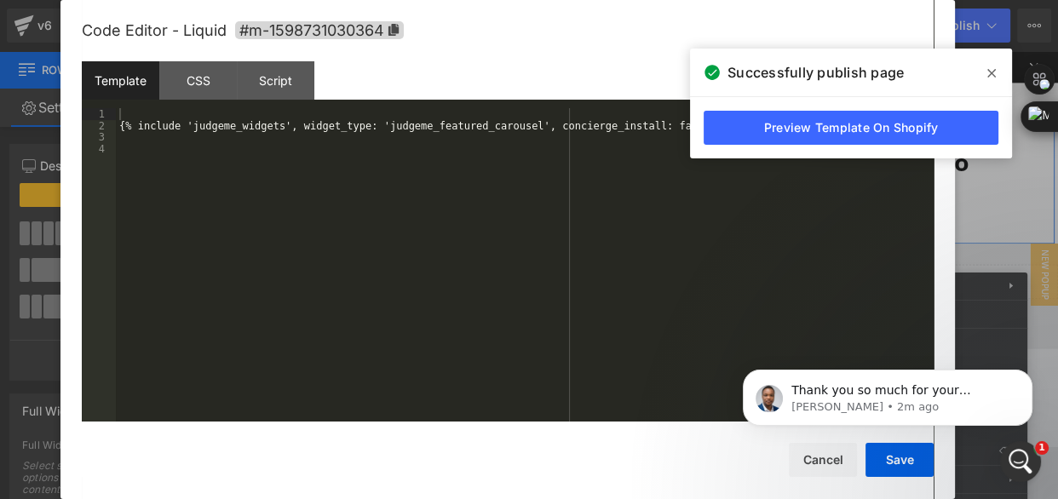
click at [994, 72] on icon at bounding box center [992, 73] width 9 height 14
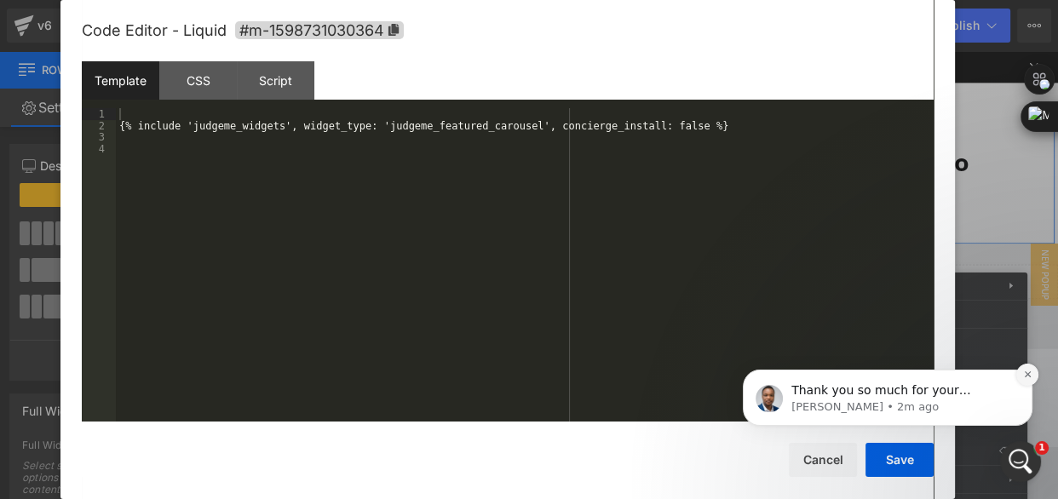
click at [1029, 376] on icon "Dismiss notification" at bounding box center [1027, 375] width 6 height 6
